Goal: Information Seeking & Learning: Learn about a topic

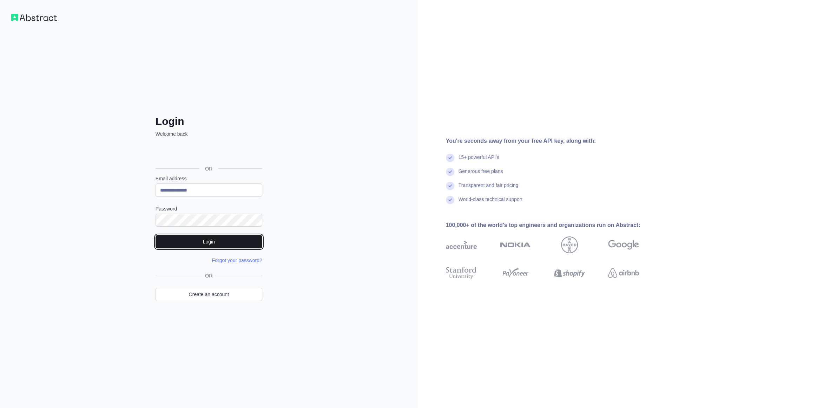
click at [220, 238] on button "Login" at bounding box center [209, 241] width 107 height 13
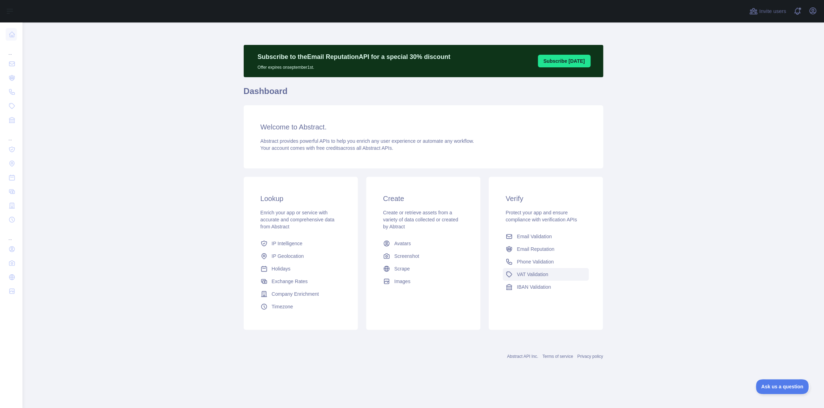
click at [537, 274] on span "VAT Validation" at bounding box center [532, 274] width 31 height 7
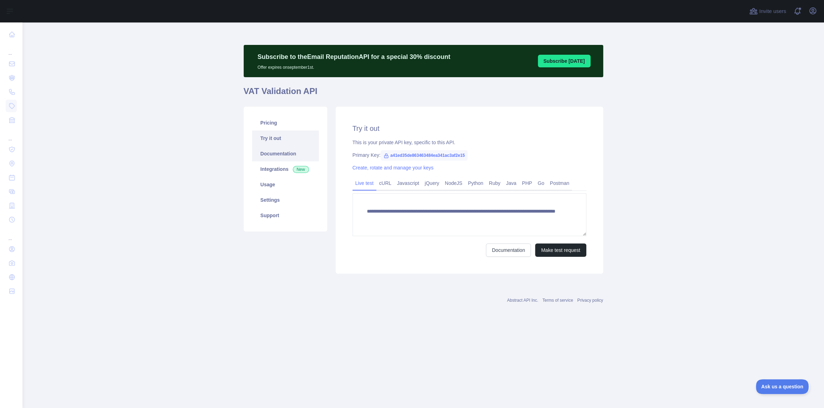
click at [276, 156] on link "Documentation" at bounding box center [285, 153] width 67 height 15
click at [273, 172] on link "Integrations New" at bounding box center [285, 168] width 67 height 15
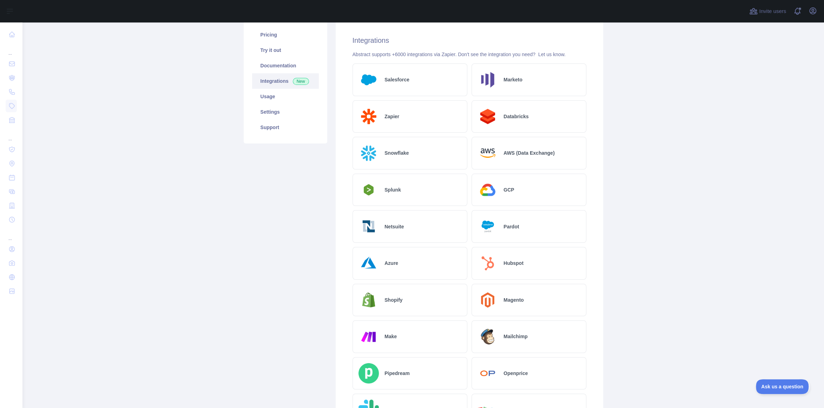
scroll to position [88, 0]
click at [390, 262] on h2 "Azure" at bounding box center [391, 262] width 14 height 7
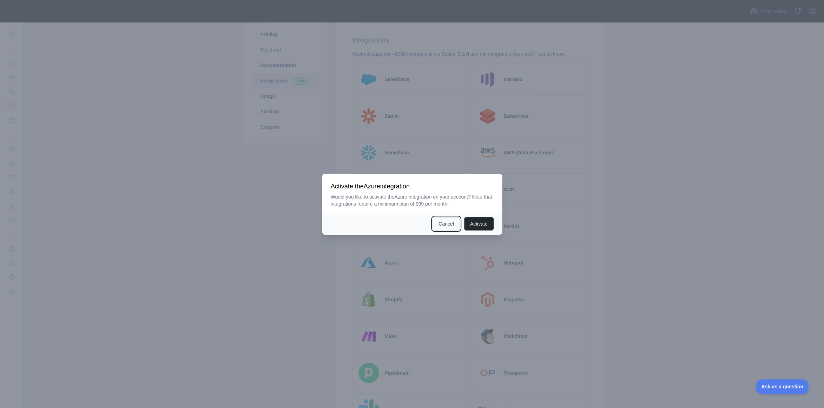
click at [449, 226] on button "Cancel" at bounding box center [445, 223] width 27 height 13
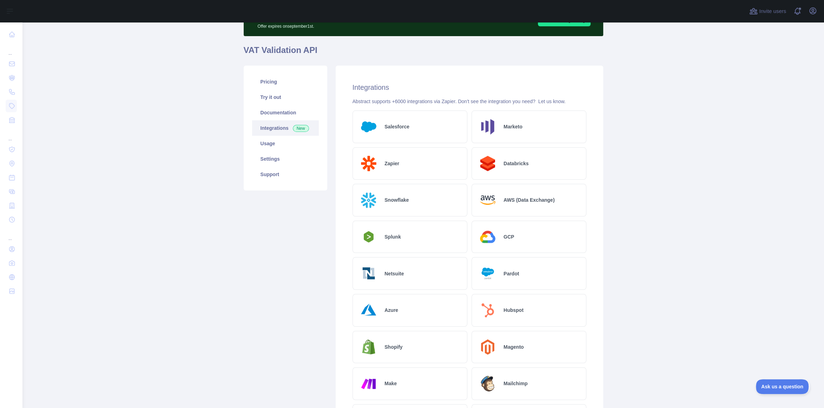
scroll to position [0, 0]
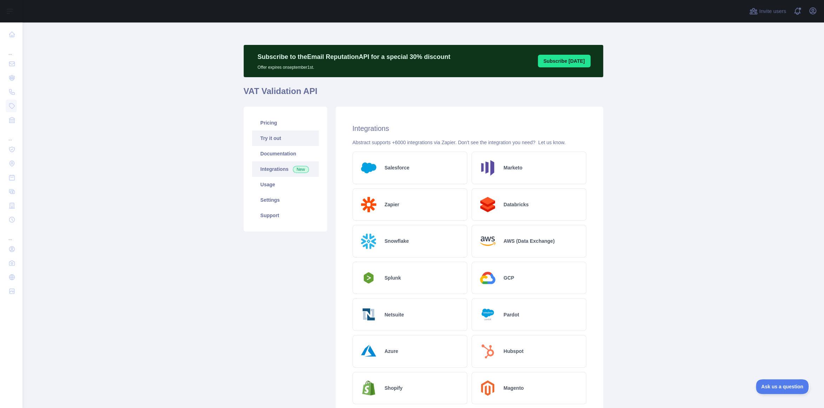
click at [272, 139] on link "Try it out" at bounding box center [285, 138] width 67 height 15
